Goal: Information Seeking & Learning: Find specific fact

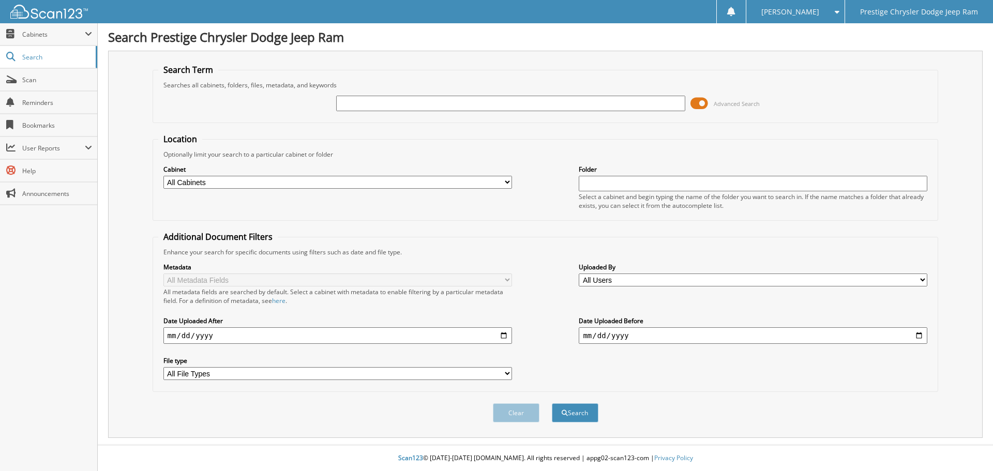
click at [499, 100] on input "text" at bounding box center [510, 104] width 349 height 16
type input "43478"
click at [552, 403] on button "Search" at bounding box center [575, 412] width 47 height 19
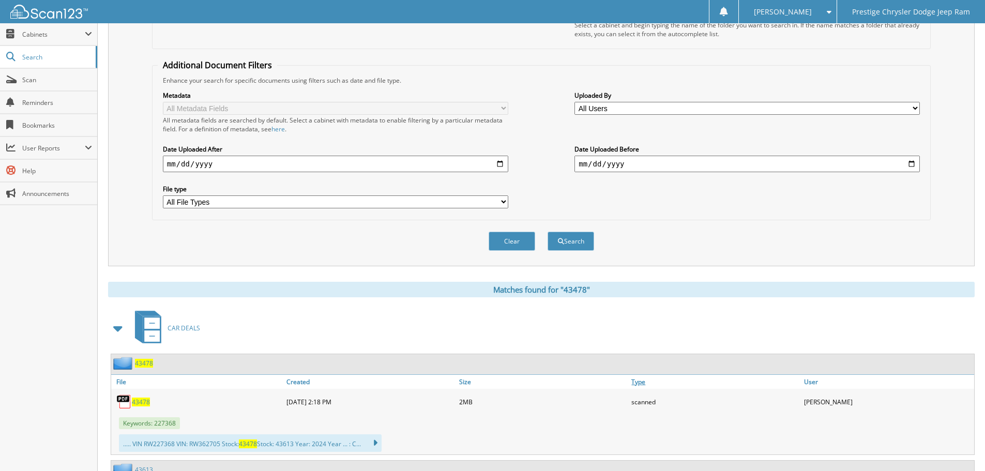
scroll to position [207, 0]
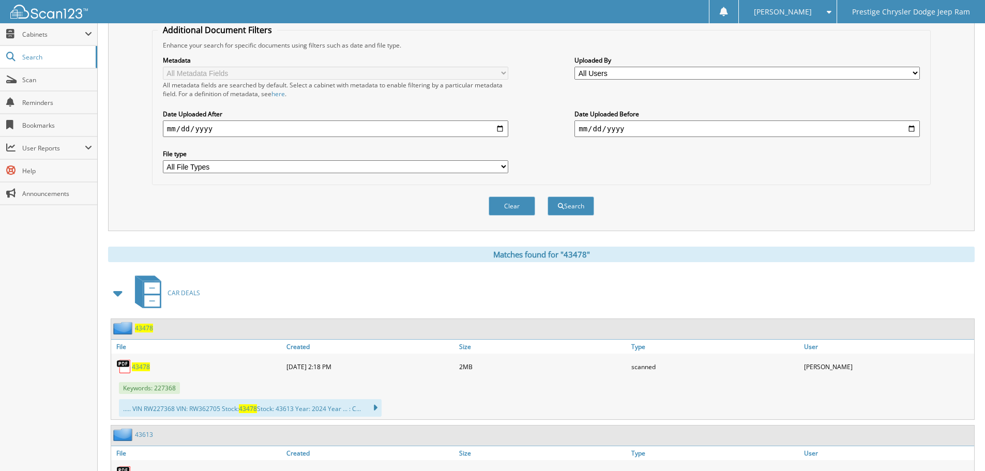
click at [137, 368] on span "43478" at bounding box center [141, 367] width 18 height 9
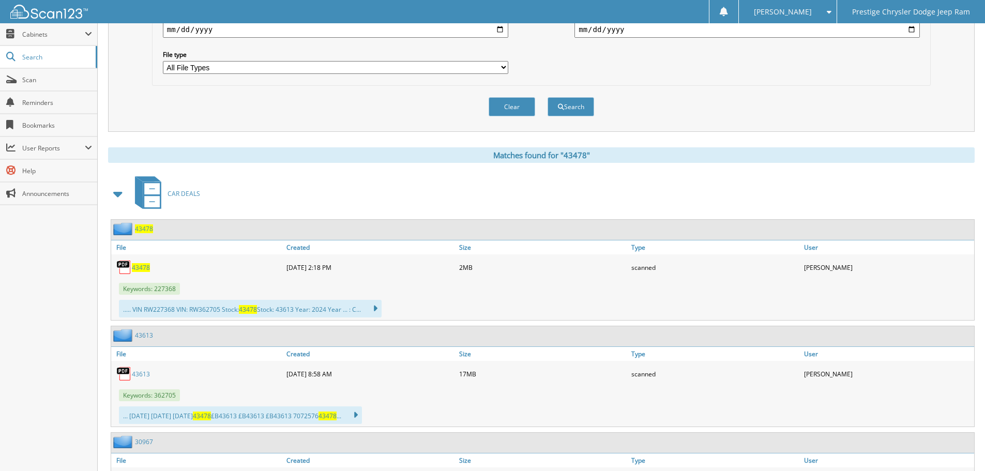
scroll to position [310, 0]
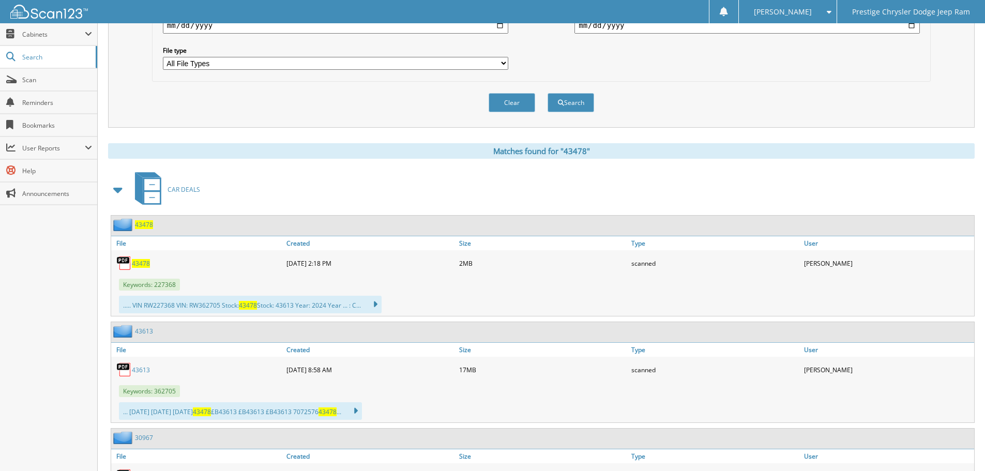
click at [137, 263] on span "43478" at bounding box center [141, 263] width 18 height 9
click at [510, 100] on button "Clear" at bounding box center [512, 102] width 47 height 19
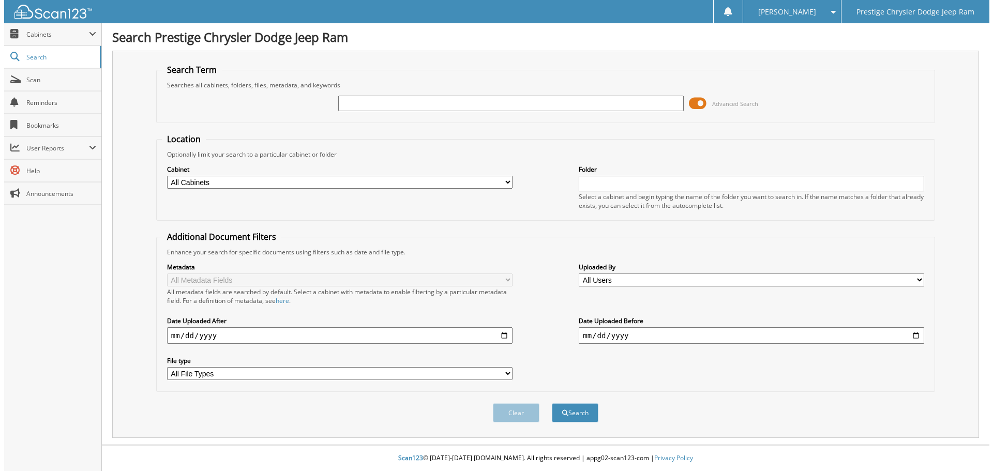
scroll to position [0, 0]
click at [408, 103] on input "text" at bounding box center [510, 104] width 349 height 16
type input "43748"
click at [552, 403] on button "Search" at bounding box center [575, 412] width 47 height 19
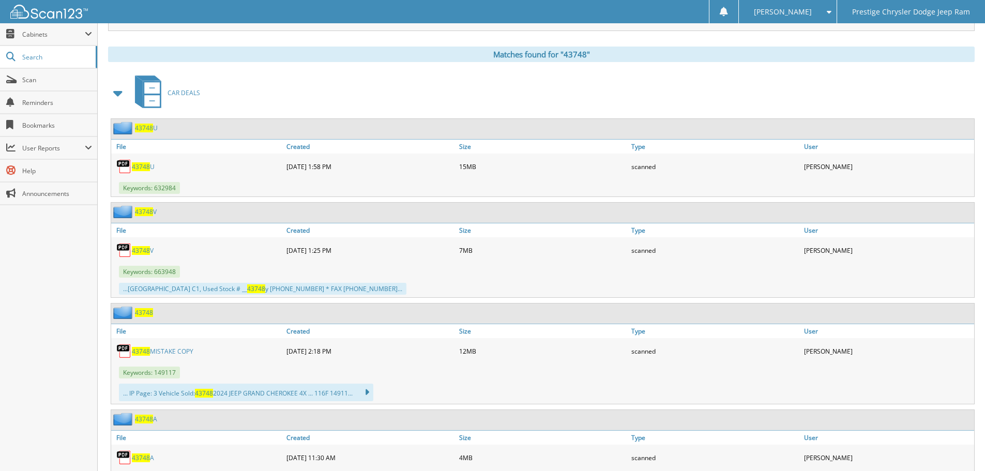
scroll to position [569, 0]
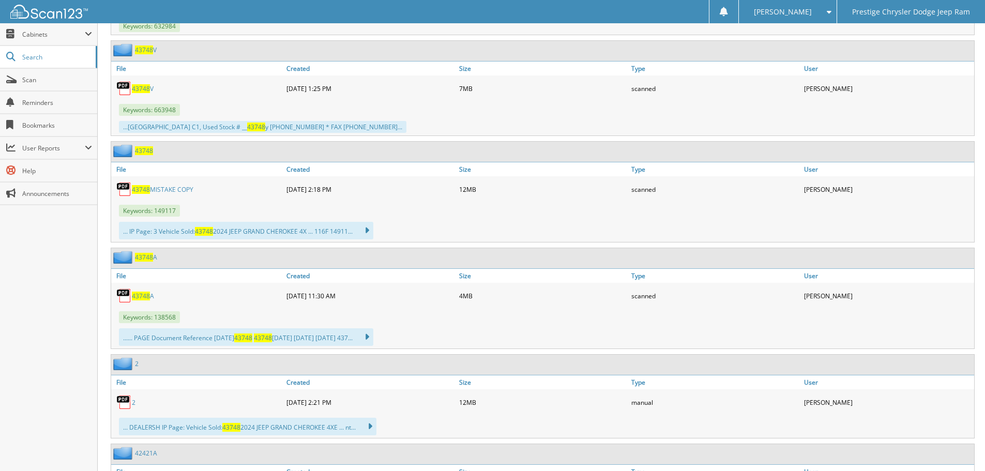
click at [139, 192] on span "43748" at bounding box center [141, 189] width 18 height 9
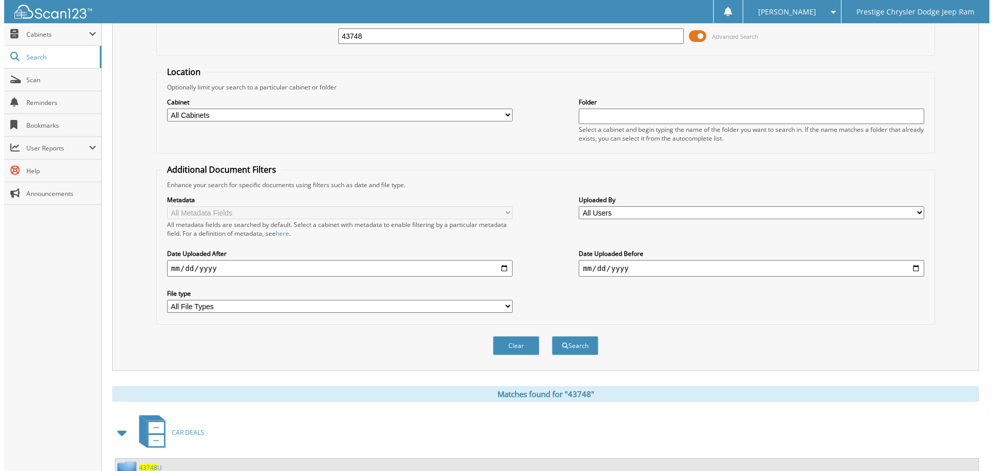
scroll to position [0, 0]
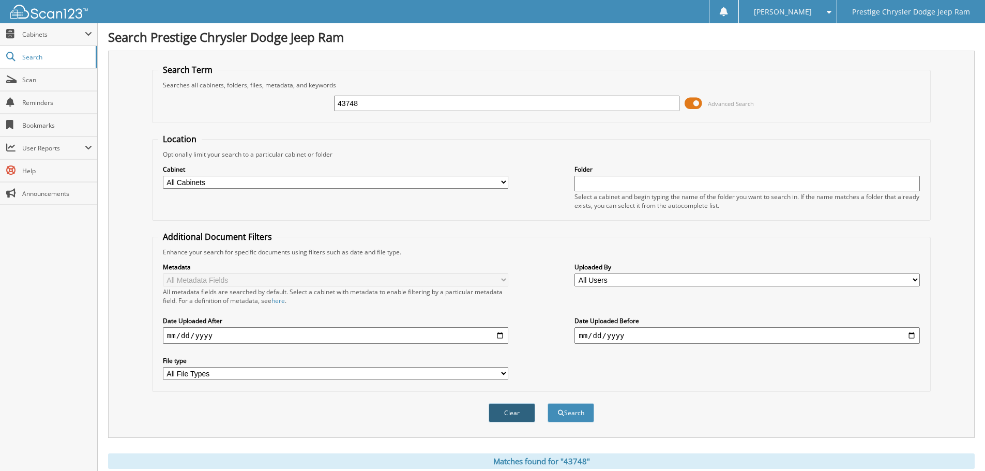
click at [521, 417] on button "Clear" at bounding box center [512, 412] width 47 height 19
